Goal: Task Accomplishment & Management: Manage account settings

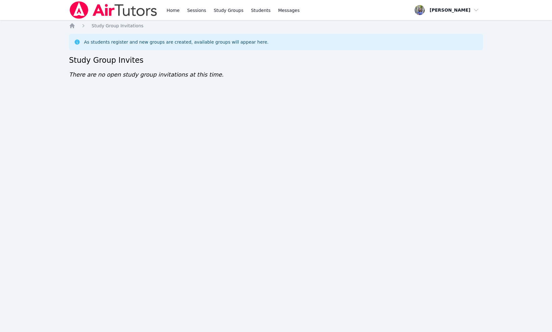
click at [534, 299] on div "Home Sessions Study Groups Students Messages Open user menu [PERSON_NAME] Open …" at bounding box center [276, 166] width 552 height 332
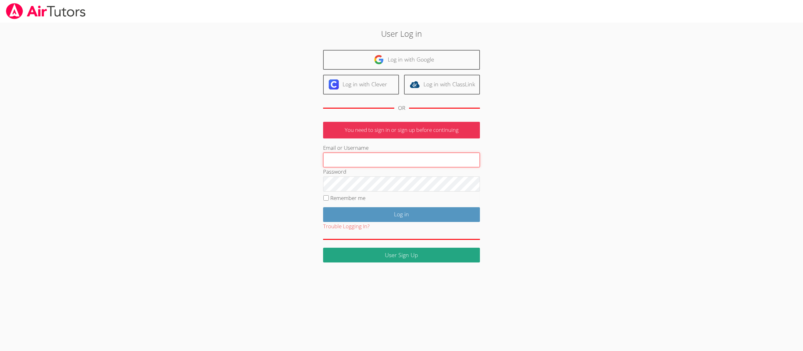
type input "tracie.hymer@gmail.com"
click at [344, 198] on label "Remember me" at bounding box center [347, 197] width 35 height 7
click at [329, 198] on input "Remember me" at bounding box center [325, 197] width 5 height 5
checkbox input "true"
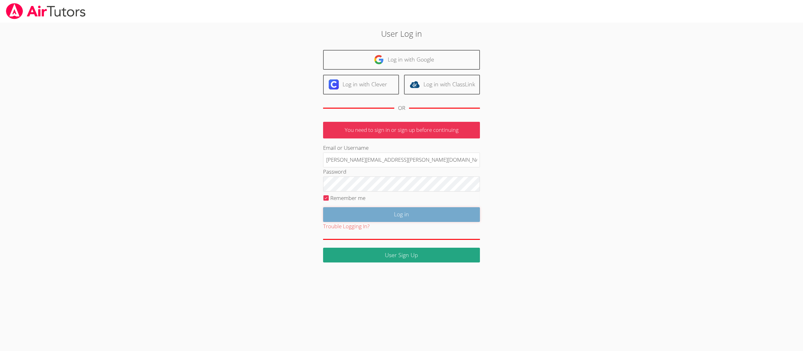
click at [359, 213] on input "Log in" at bounding box center [401, 214] width 157 height 15
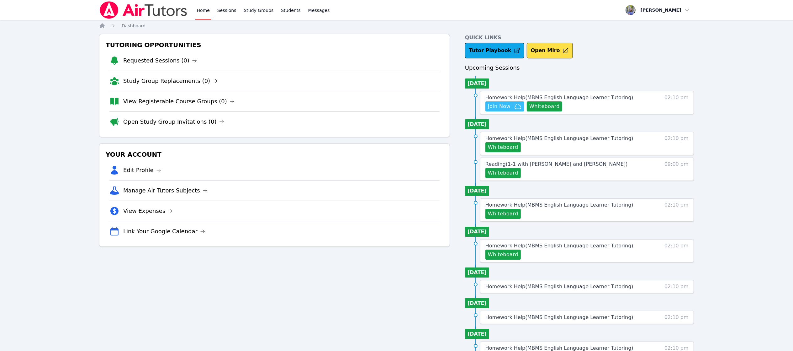
click at [503, 104] on span "Join Now" at bounding box center [499, 107] width 23 height 8
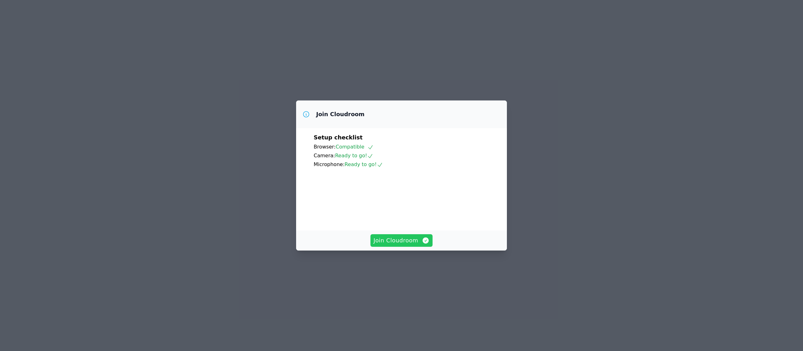
click at [399, 245] on span "Join Cloudroom" at bounding box center [401, 240] width 56 height 9
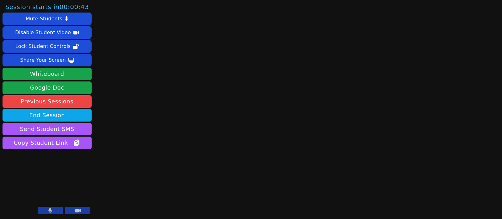
click at [300, 144] on main at bounding box center [298, 109] width 136 height 219
click at [41, 74] on button "Whiteboard" at bounding box center [47, 74] width 89 height 13
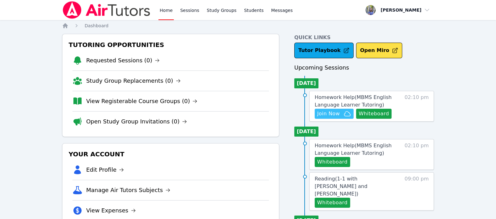
click at [329, 112] on span "Join Now" at bounding box center [328, 114] width 23 height 8
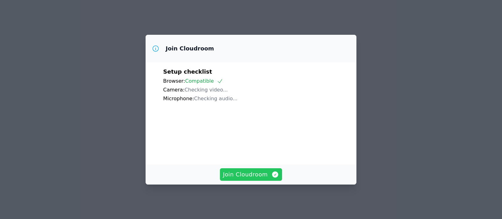
click at [227, 177] on span "Join Cloudroom" at bounding box center [251, 174] width 56 height 9
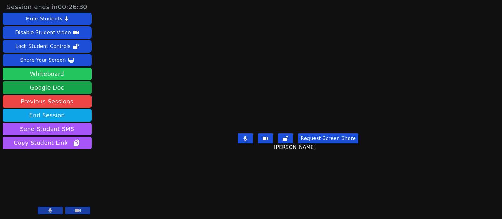
click at [75, 74] on button "Whiteboard" at bounding box center [47, 74] width 89 height 13
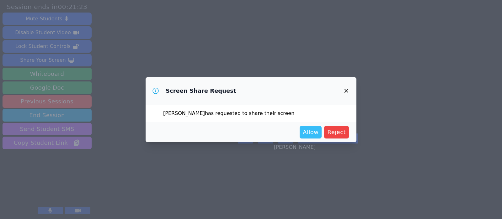
click at [315, 134] on span "Allow" at bounding box center [311, 132] width 16 height 9
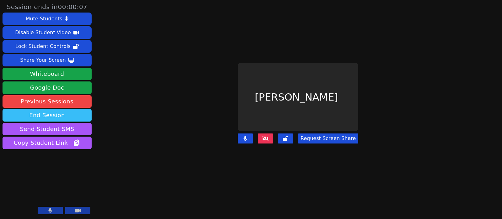
click at [82, 115] on button "End Session" at bounding box center [47, 115] width 89 height 13
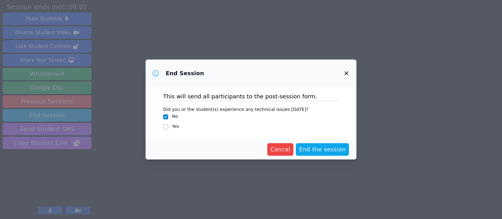
click at [346, 73] on icon "button" at bounding box center [346, 73] width 4 height 4
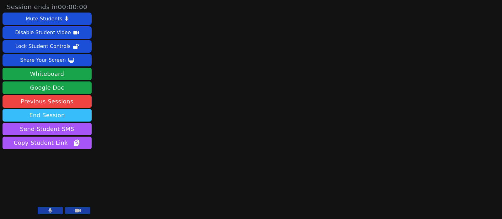
click at [73, 113] on button "End Session" at bounding box center [47, 115] width 89 height 13
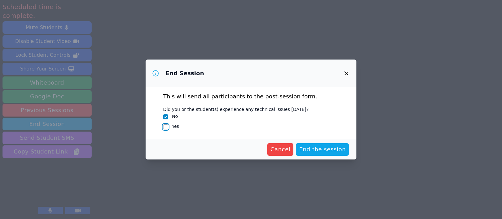
click at [168, 127] on input "Yes" at bounding box center [165, 126] width 5 height 5
checkbox input "true"
checkbox input "false"
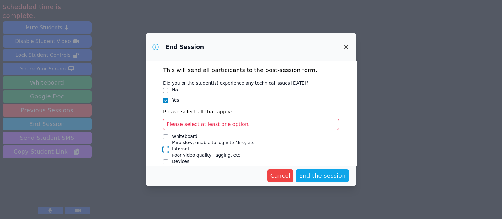
click at [165, 150] on input "Internet Poor video quality, lagging, etc" at bounding box center [165, 149] width 5 height 5
checkbox input "true"
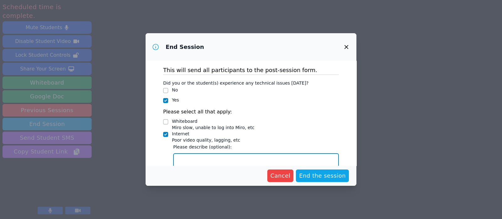
click at [208, 161] on textarea "Internet Poor video quality, lagging, etc" at bounding box center [256, 162] width 166 height 19
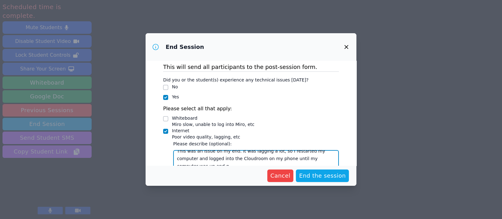
scroll to position [6, 0]
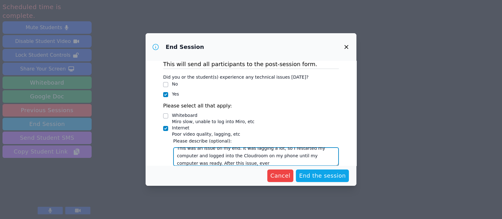
type textarea "This was an issue on my end. It was lagging a lot, so I restarted my computer a…"
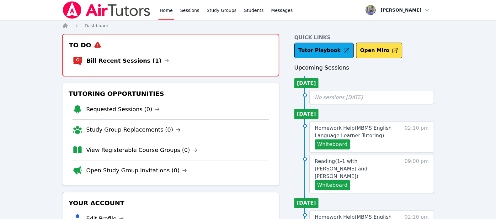
click at [124, 62] on link "Bill Recent Sessions (1)" at bounding box center [128, 60] width 82 height 9
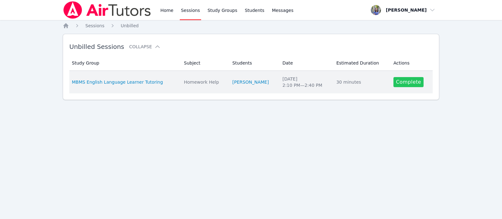
click at [409, 81] on link "Complete" at bounding box center [408, 82] width 30 height 10
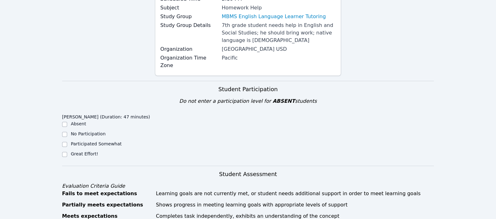
scroll to position [114, 0]
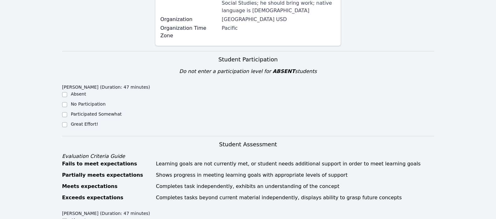
click at [94, 122] on label "Great Effort!" at bounding box center [84, 124] width 27 height 5
click at [67, 122] on input "Great Effort!" at bounding box center [64, 124] width 5 height 5
checkbox input "true"
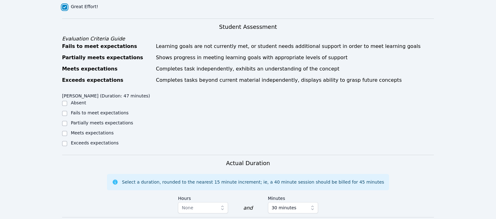
scroll to position [232, 0]
click at [79, 130] on label "Meets expectations" at bounding box center [92, 132] width 43 height 5
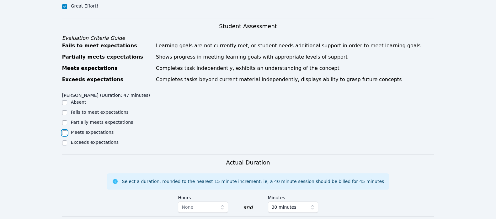
click at [67, 130] on input "Meets expectations" at bounding box center [64, 132] width 5 height 5
checkbox input "true"
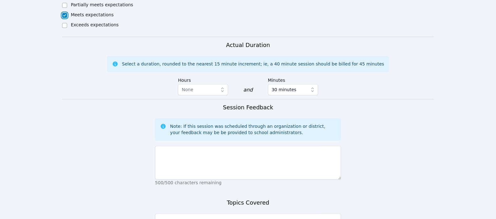
scroll to position [363, 0]
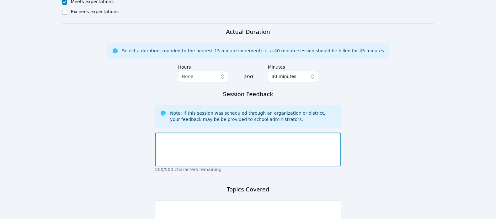
click at [232, 133] on textarea at bounding box center [248, 150] width 186 height 34
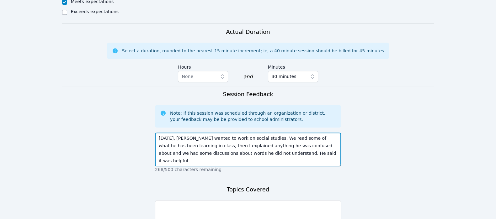
type textarea "[DATE], [PERSON_NAME] wanted to work on social studies. We read some of what he…"
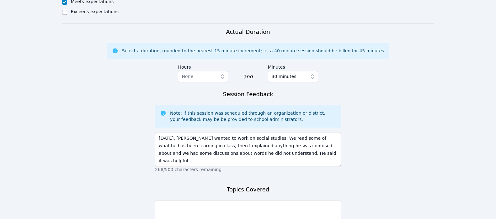
drag, startPoint x: 493, startPoint y: 153, endPoint x: 499, endPoint y: 155, distance: 5.9
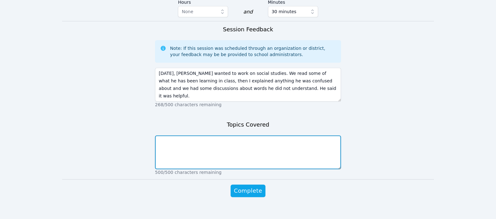
click at [257, 146] on textarea at bounding box center [248, 152] width 186 height 34
type textarea "s"
type textarea "Social Studies: themes in history"
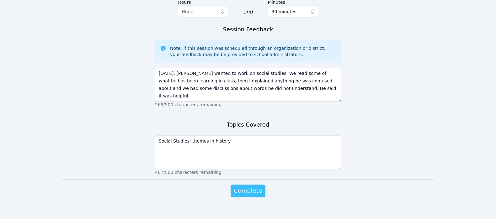
click at [251, 187] on span "Complete" at bounding box center [248, 191] width 28 height 9
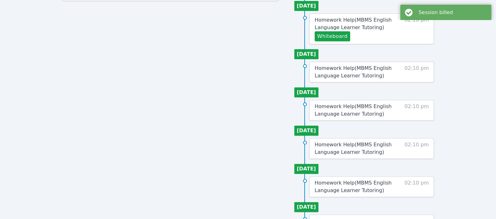
scroll to position [15, 0]
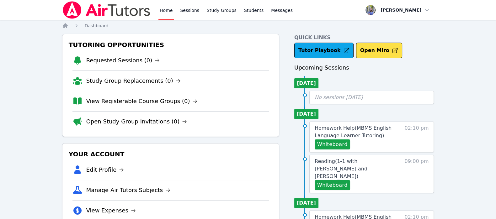
click at [151, 121] on link "Open Study Group Invitations (0)" at bounding box center [136, 121] width 101 height 9
